Goal: Communication & Community: Answer question/provide support

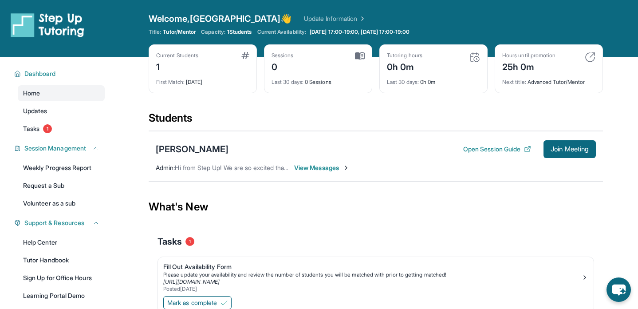
click at [313, 166] on span "View Messages" at bounding box center [321, 167] width 55 height 9
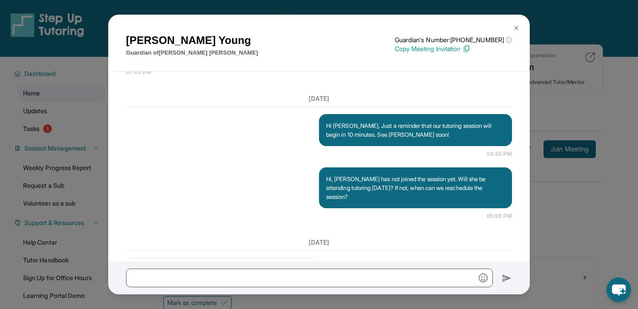
scroll to position [1187, 0]
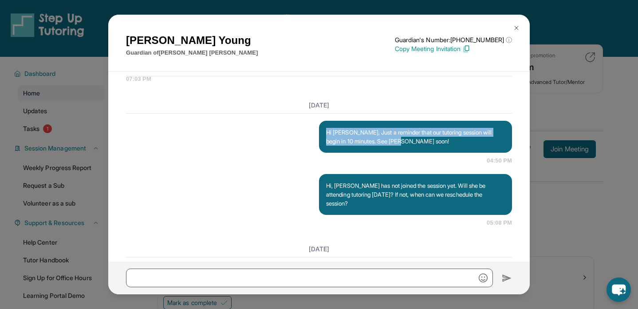
drag, startPoint x: 325, startPoint y: 149, endPoint x: 396, endPoint y: 165, distance: 72.4
click at [396, 153] on div "Hi [PERSON_NAME], Just a reminder that our tutoring session will begin in 10 mi…" at bounding box center [415, 137] width 193 height 32
copy p "Hi [PERSON_NAME], Just a reminder that our tutoring session will begin in 10 mi…"
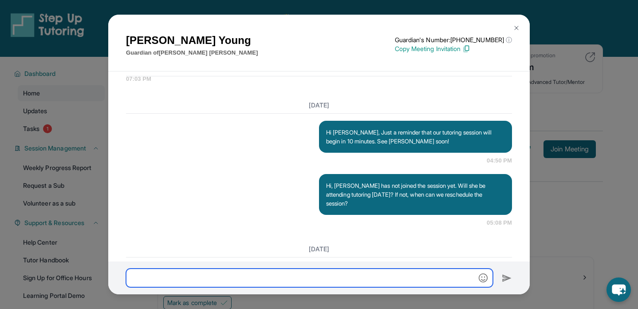
click at [313, 274] on input "text" at bounding box center [309, 277] width 367 height 19
paste input "**********"
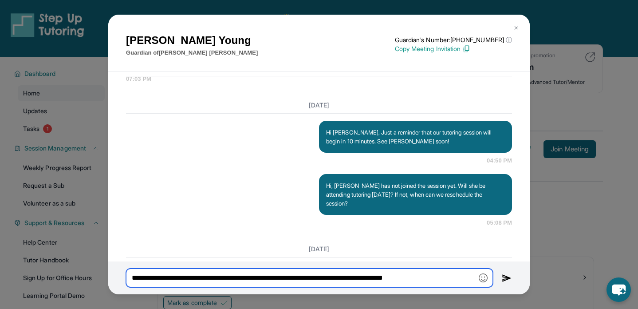
scroll to position [1730, 0]
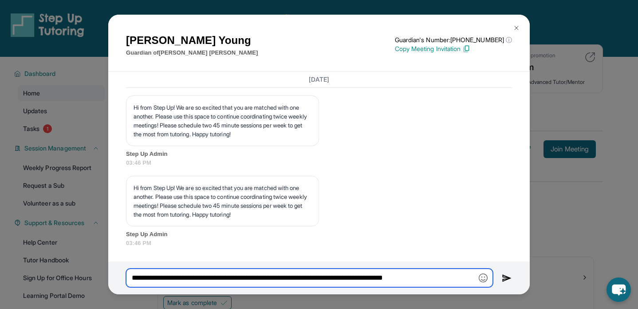
type input "**********"
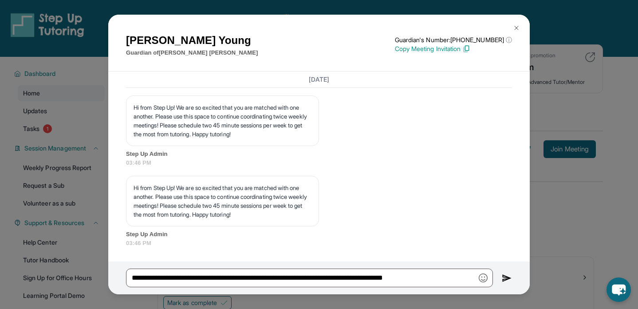
click at [446, 68] on div "Raquel Young Guardian of Blair Thomas Guardian's Number: +12137881611 ⓘ This is…" at bounding box center [318, 43] width 421 height 57
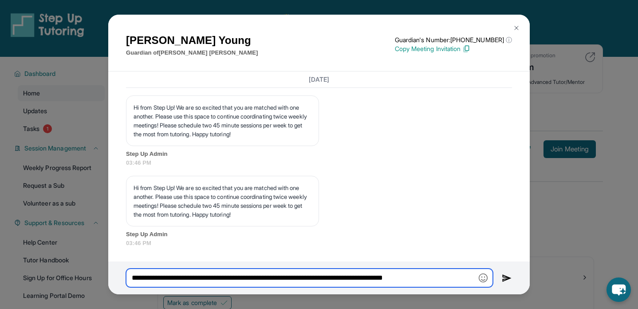
click at [306, 278] on input "**********" at bounding box center [309, 277] width 367 height 19
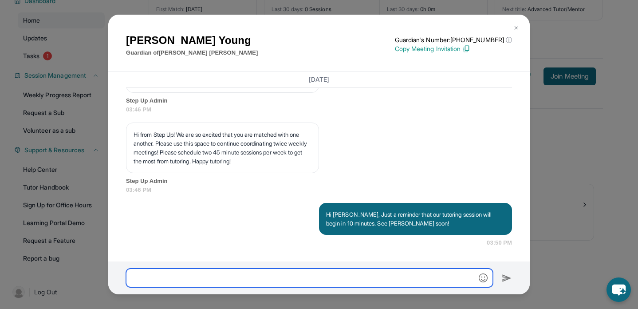
scroll to position [74, 0]
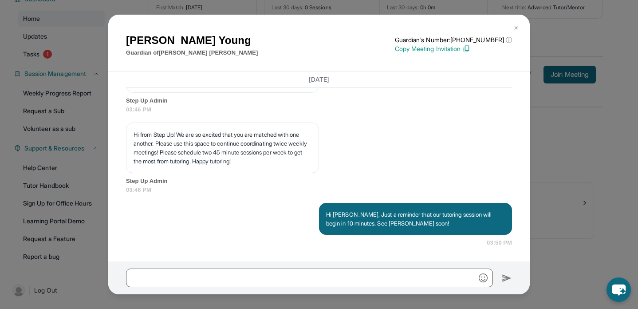
click at [514, 28] on img at bounding box center [516, 27] width 7 height 7
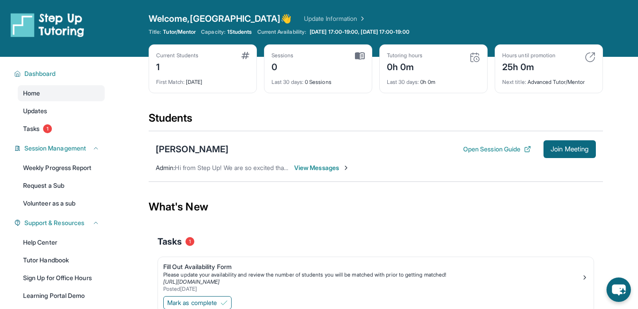
scroll to position [2, 0]
click at [229, 129] on div "Students" at bounding box center [376, 121] width 454 height 20
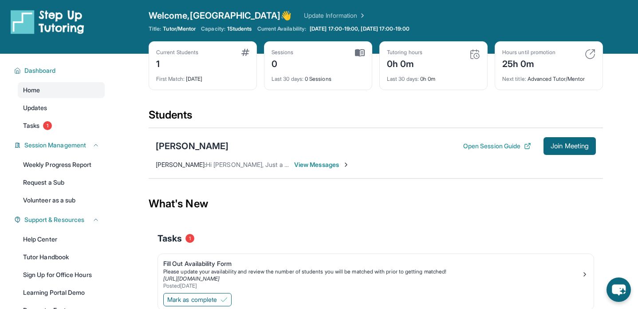
scroll to position [4, 0]
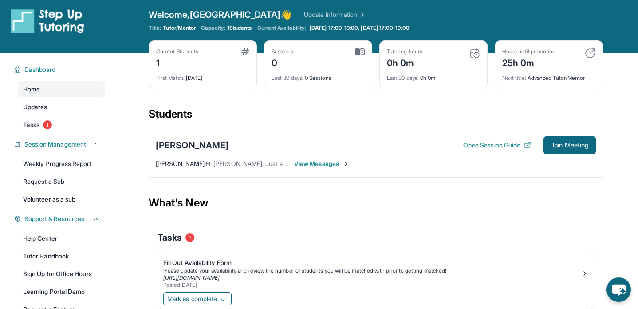
drag, startPoint x: 310, startPoint y: 172, endPoint x: 323, endPoint y: 181, distance: 15.9
click at [310, 172] on div "Blair Thomas Open Session Guide Join Meeting Sydney Mehrdad : Hi Raquel, Just a…" at bounding box center [376, 152] width 454 height 51
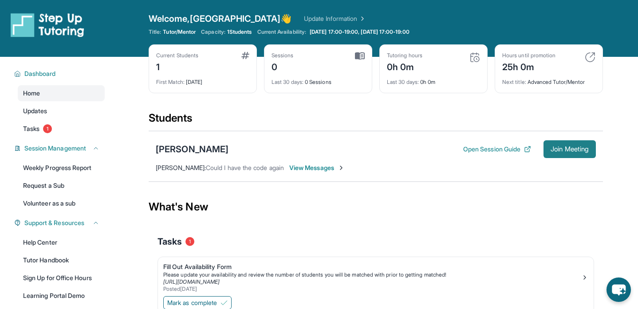
click at [573, 148] on span "Join Meeting" at bounding box center [569, 148] width 38 height 5
click at [309, 165] on span "View Messages" at bounding box center [316, 167] width 55 height 9
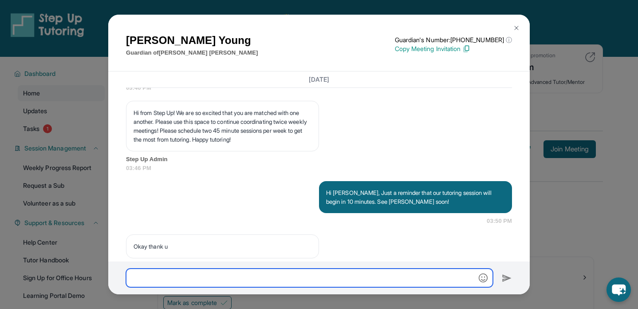
click at [297, 275] on input "text" at bounding box center [309, 277] width 367 height 19
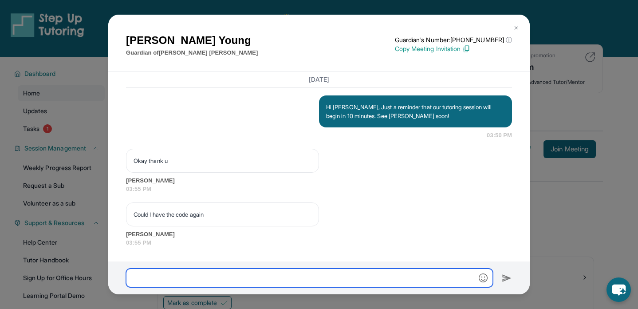
scroll to position [1891, 0]
type input "**********"
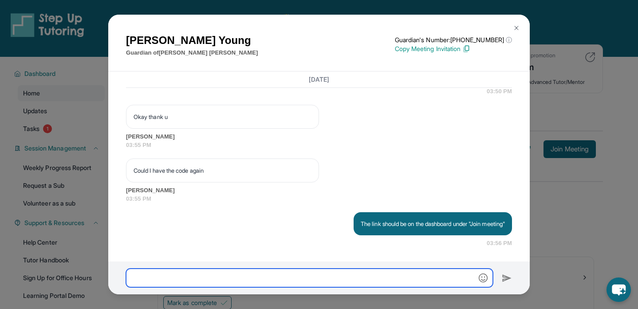
scroll to position [1934, 0]
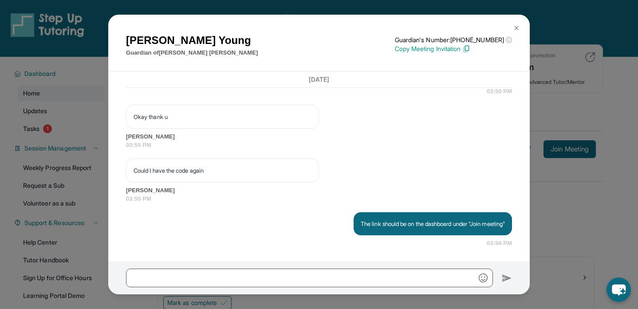
click at [554, 211] on div "Raquel Young Guardian of Blair Thomas Guardian's Number: +12137881611 ⓘ This is…" at bounding box center [319, 154] width 638 height 309
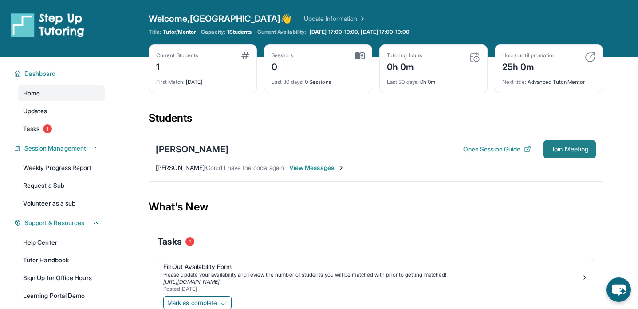
click at [574, 149] on span "Join Meeting" at bounding box center [569, 148] width 38 height 5
click at [294, 239] on div "Tasks 1" at bounding box center [375, 241] width 436 height 12
click at [319, 168] on span "View Messages" at bounding box center [316, 167] width 55 height 9
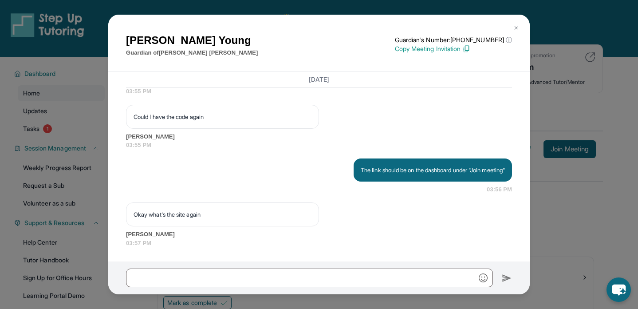
scroll to position [1988, 0]
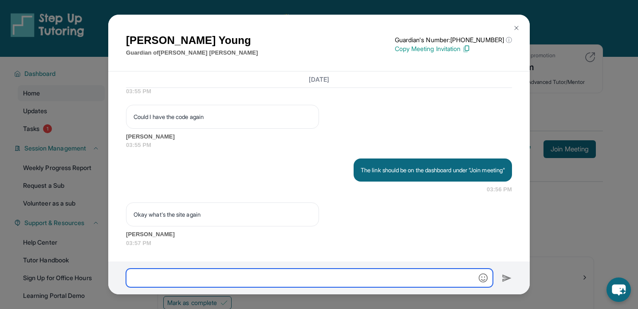
click at [303, 285] on input "text" at bounding box center [309, 277] width 367 height 19
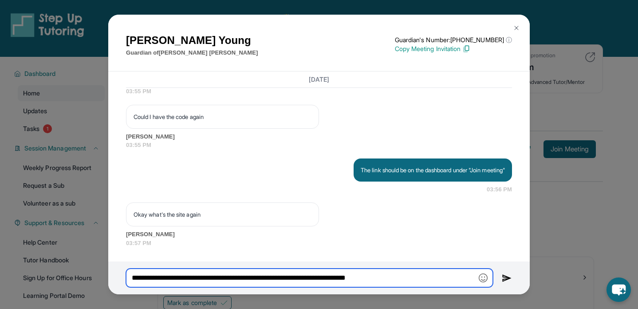
type input "**********"
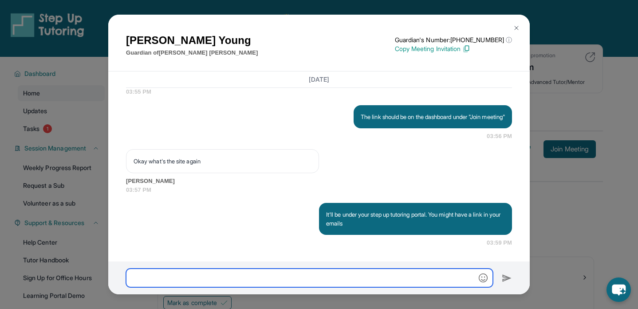
scroll to position [2041, 0]
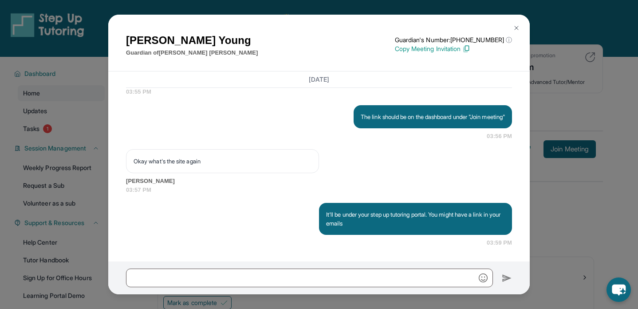
click at [521, 26] on button at bounding box center [516, 28] width 18 height 18
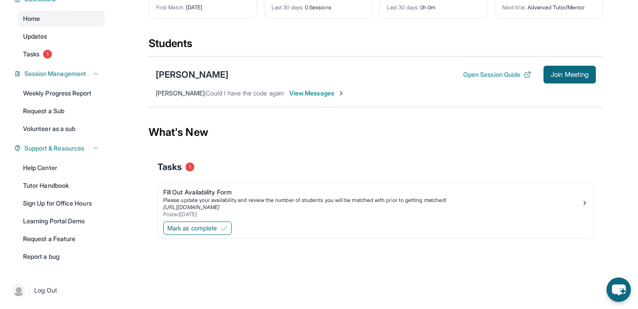
scroll to position [0, 0]
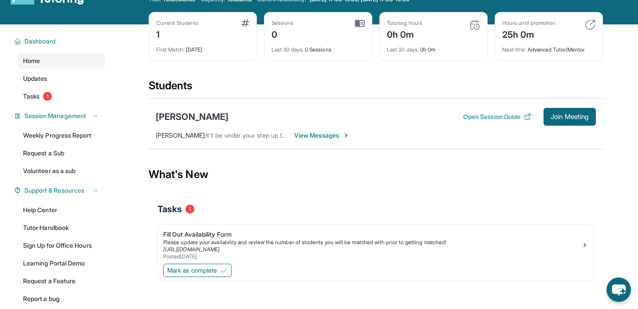
scroll to position [31, 0]
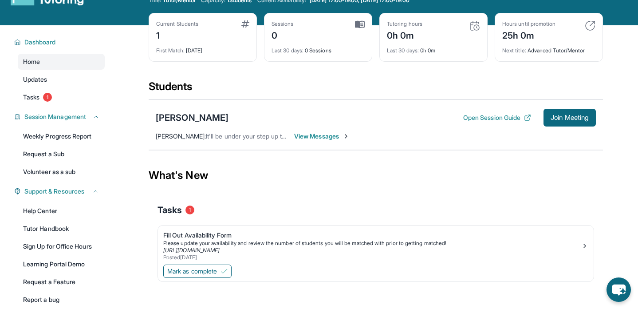
click at [337, 155] on section "Students [PERSON_NAME] Open Session Guide Join Meeting [GEOGRAPHIC_DATA][PERSON…" at bounding box center [376, 117] width 454 height 76
click at [328, 136] on span "View Messages" at bounding box center [321, 136] width 55 height 9
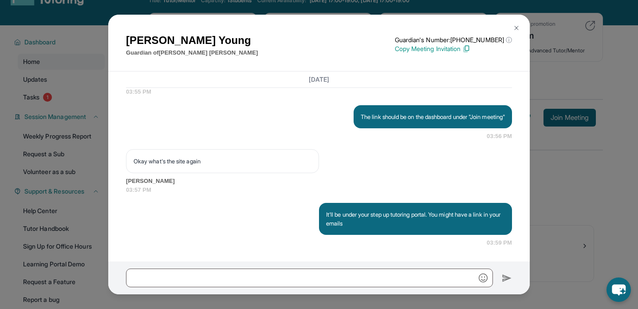
scroll to position [2041, 0]
click at [458, 49] on p "Copy Meeting Invitation" at bounding box center [453, 48] width 117 height 9
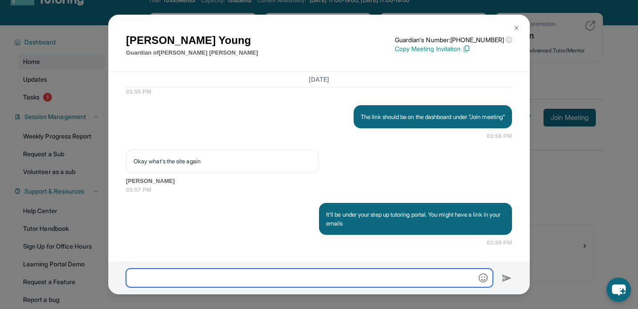
click at [314, 272] on input "text" at bounding box center [309, 277] width 367 height 19
paste input "**********"
type input "**********"
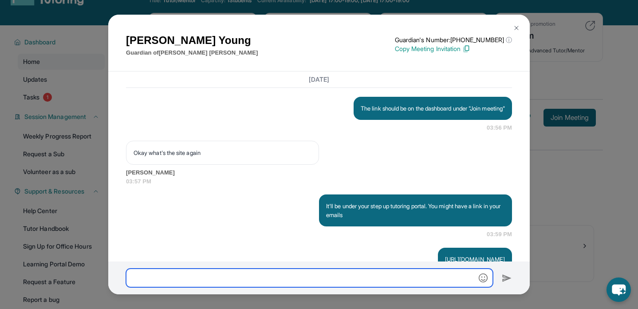
scroll to position [2085, 0]
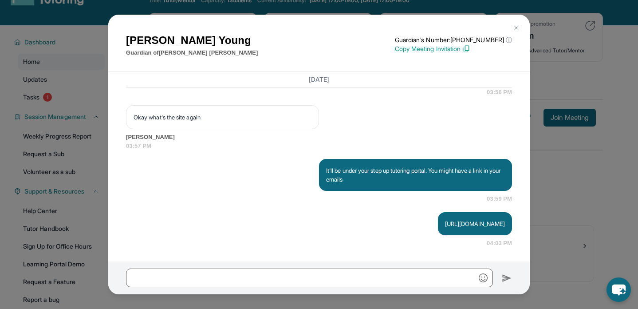
click at [445, 222] on p "[URL][DOMAIN_NAME]" at bounding box center [475, 223] width 60 height 9
copy p "[URL][DOMAIN_NAME]"
click at [519, 24] on img at bounding box center [516, 27] width 7 height 7
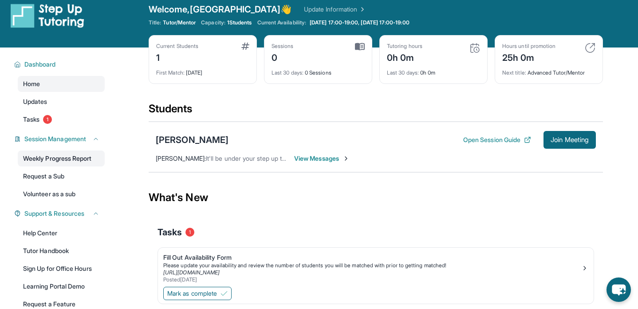
scroll to position [0, 0]
